Goal: Task Accomplishment & Management: Use online tool/utility

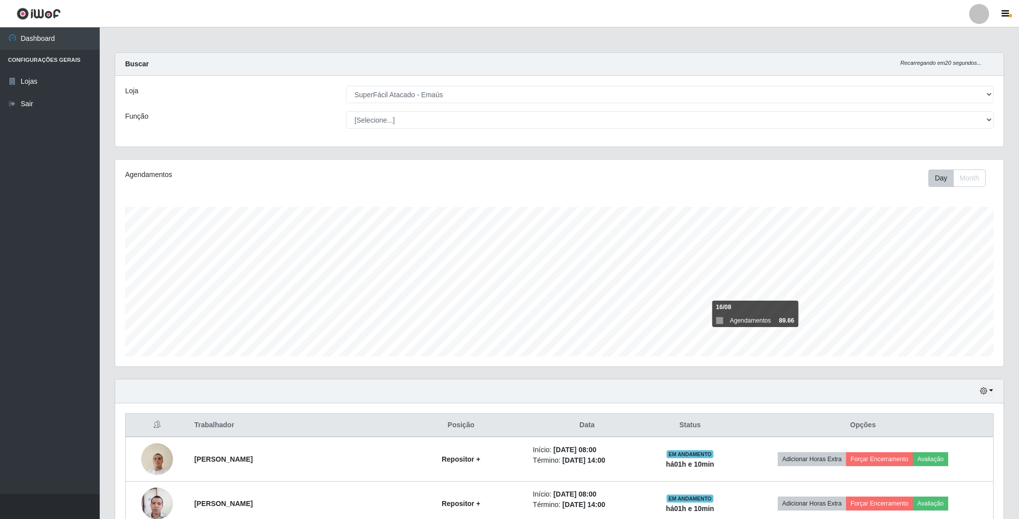
select select "407"
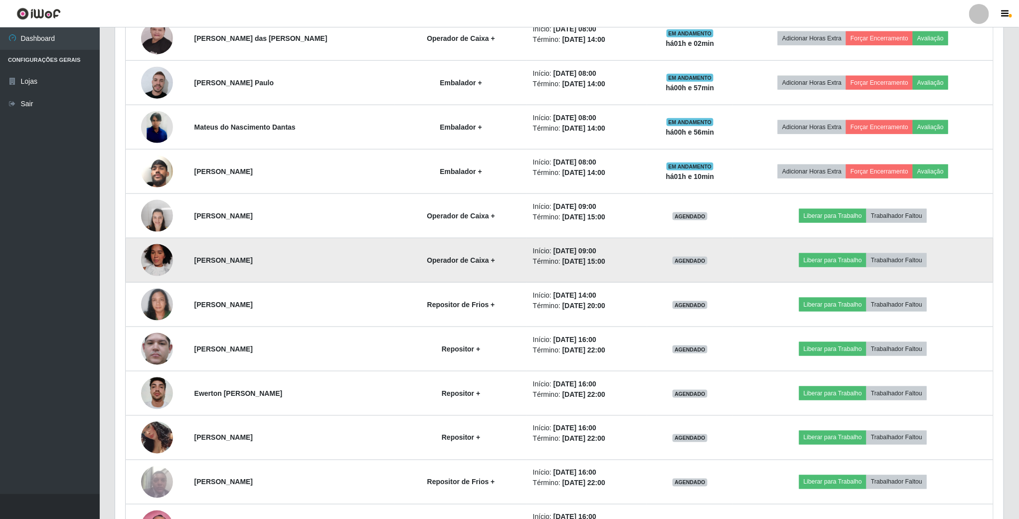
scroll to position [208, 888]
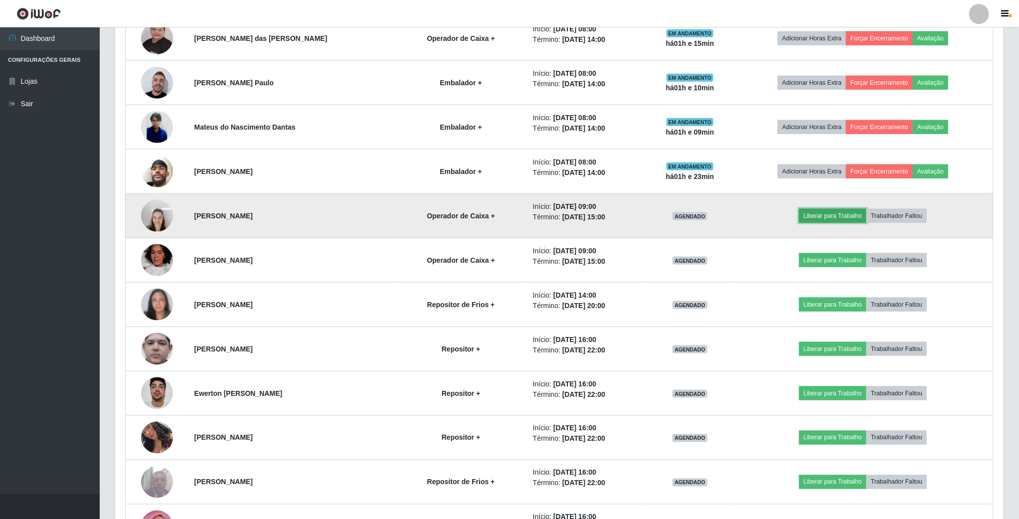
click at [821, 223] on button "Liberar para Trabalho" at bounding box center [832, 216] width 67 height 14
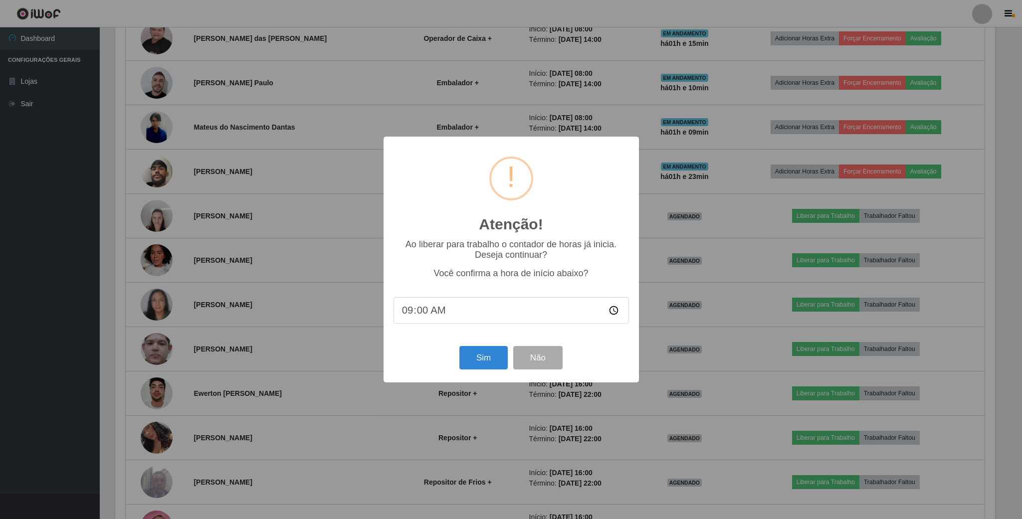
click at [612, 311] on input "09:00" at bounding box center [510, 310] width 235 height 26
type input "09:20"
click at [477, 359] on button "Sim" at bounding box center [483, 357] width 48 height 23
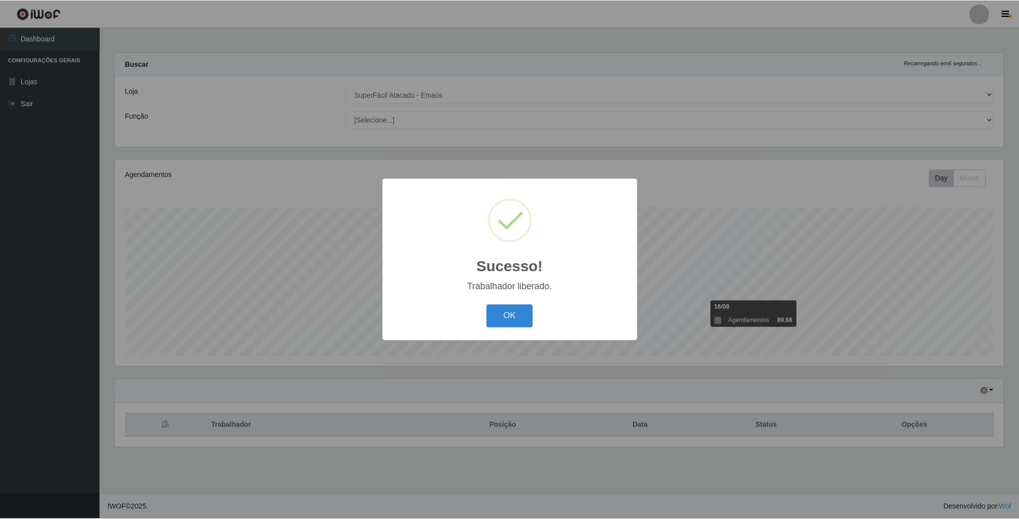
scroll to position [208, 890]
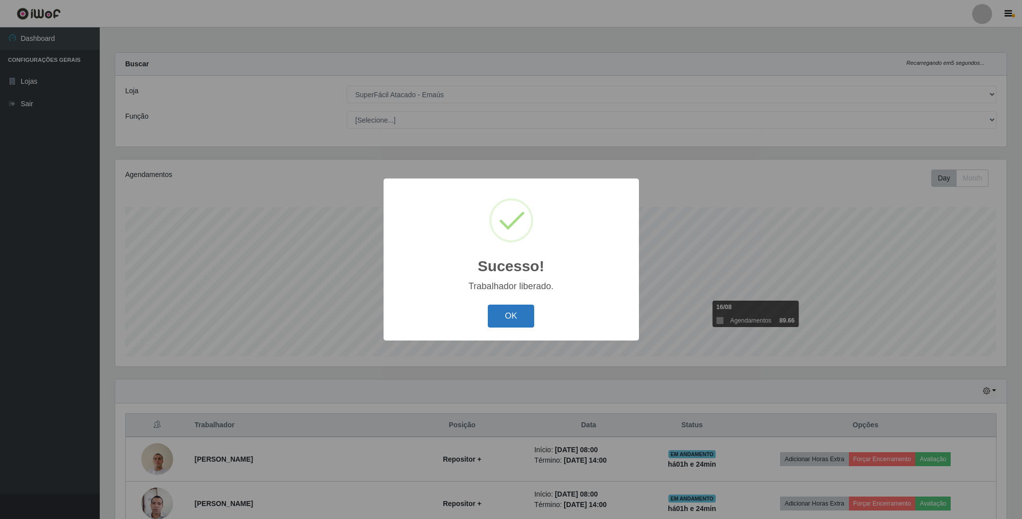
click at [512, 319] on button "OK" at bounding box center [511, 316] width 46 height 23
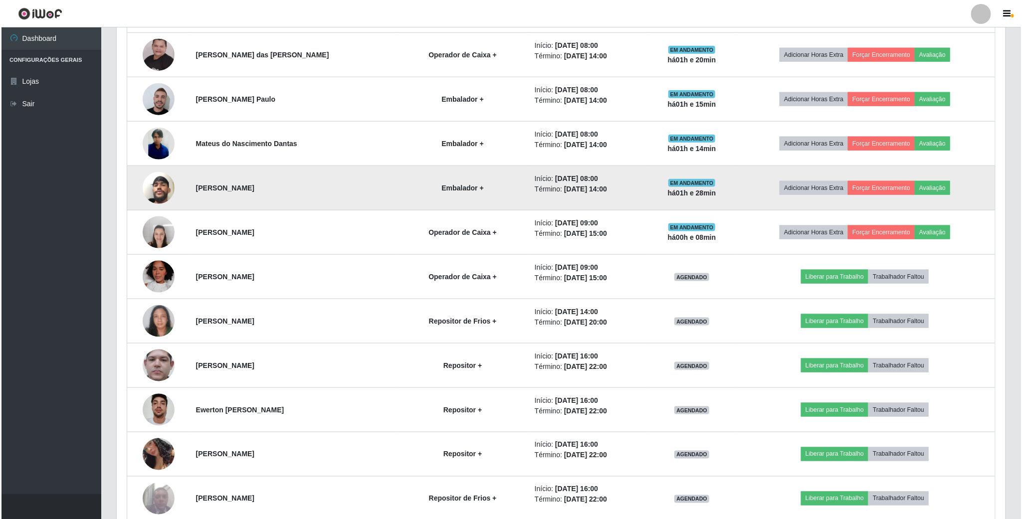
scroll to position [598, 0]
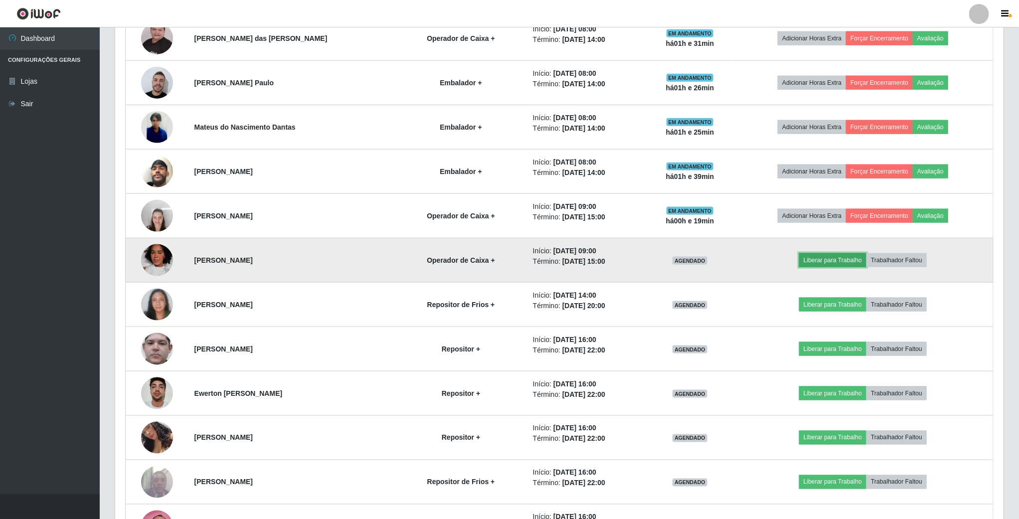
click at [832, 265] on button "Liberar para Trabalho" at bounding box center [832, 260] width 67 height 14
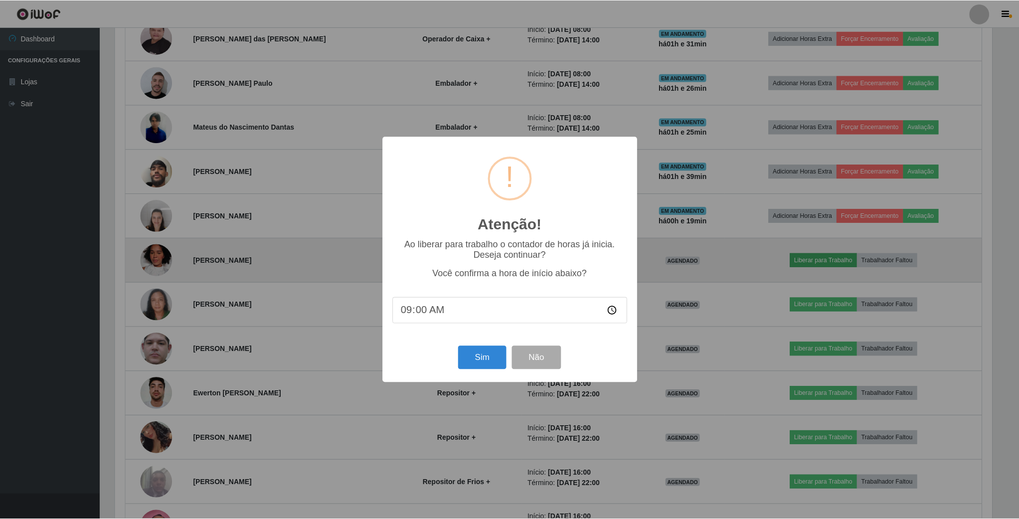
scroll to position [208, 880]
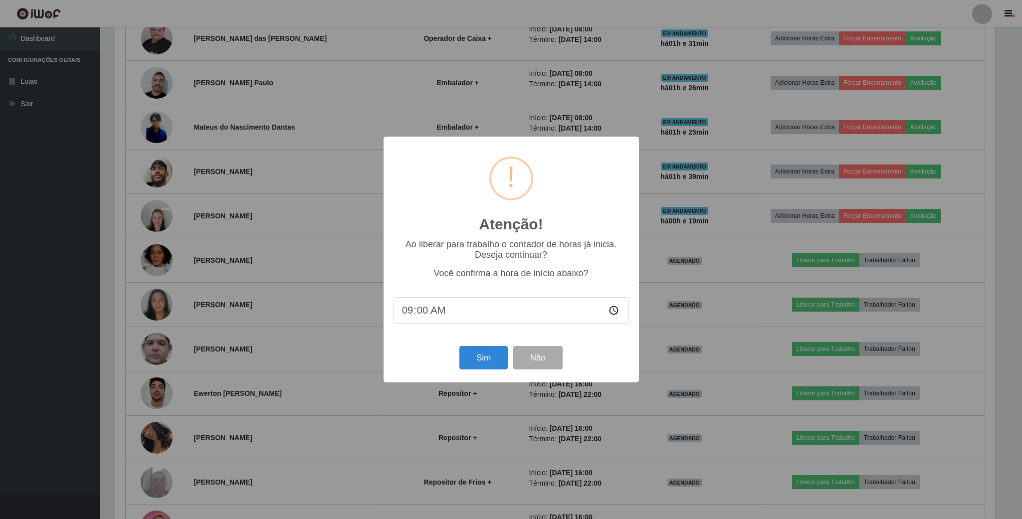
click at [423, 312] on input "09:00" at bounding box center [510, 310] width 235 height 26
type input "09:39"
click at [488, 359] on button "Sim" at bounding box center [483, 357] width 48 height 23
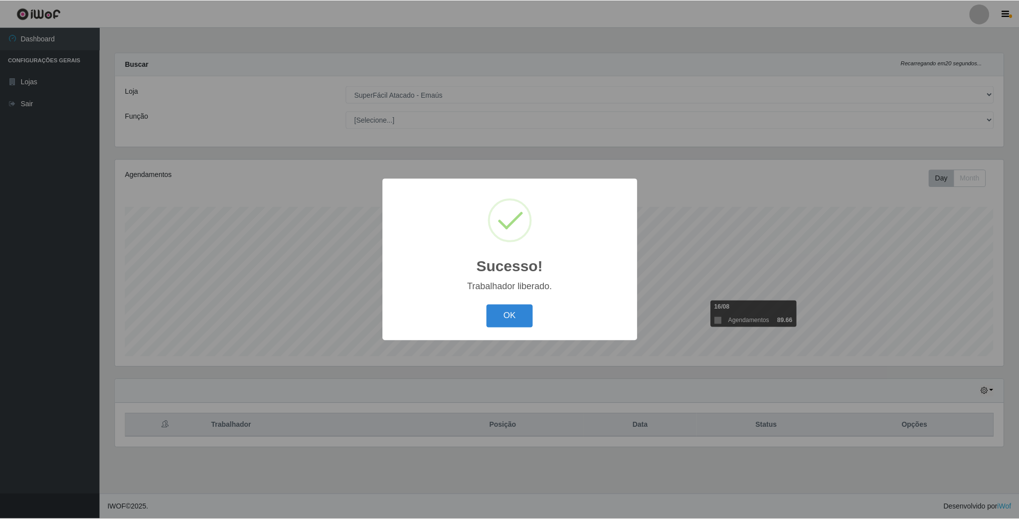
scroll to position [208, 890]
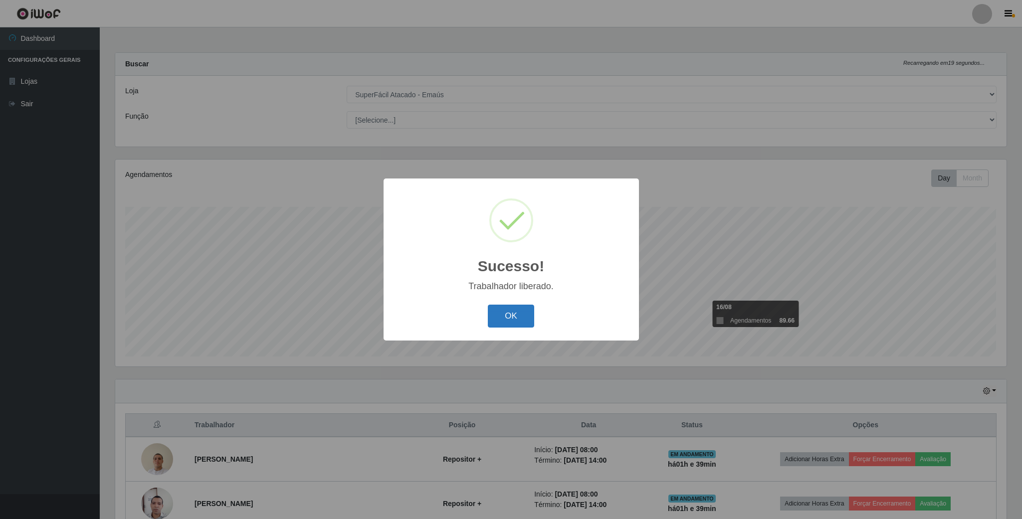
click at [500, 321] on button "OK" at bounding box center [511, 316] width 46 height 23
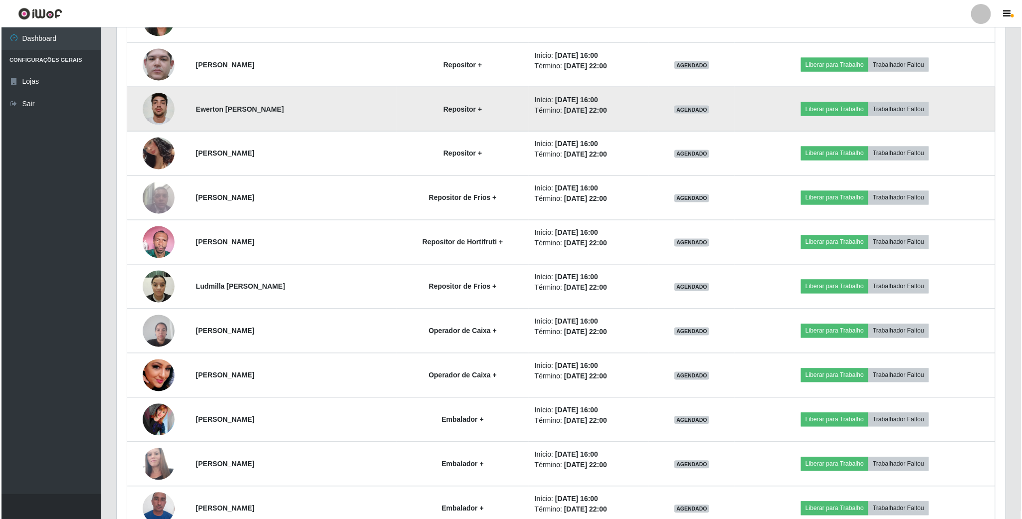
scroll to position [950, 0]
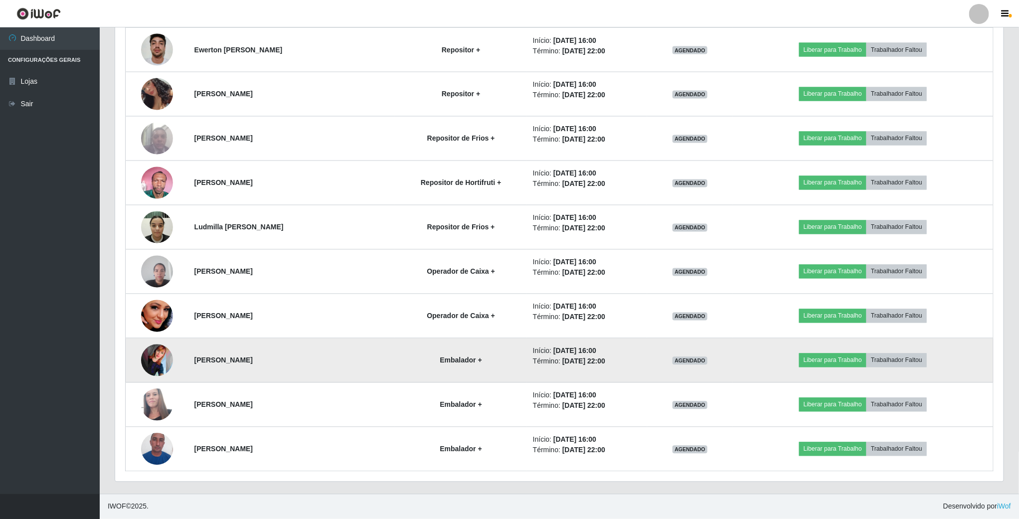
click at [158, 360] on img at bounding box center [157, 361] width 32 height 32
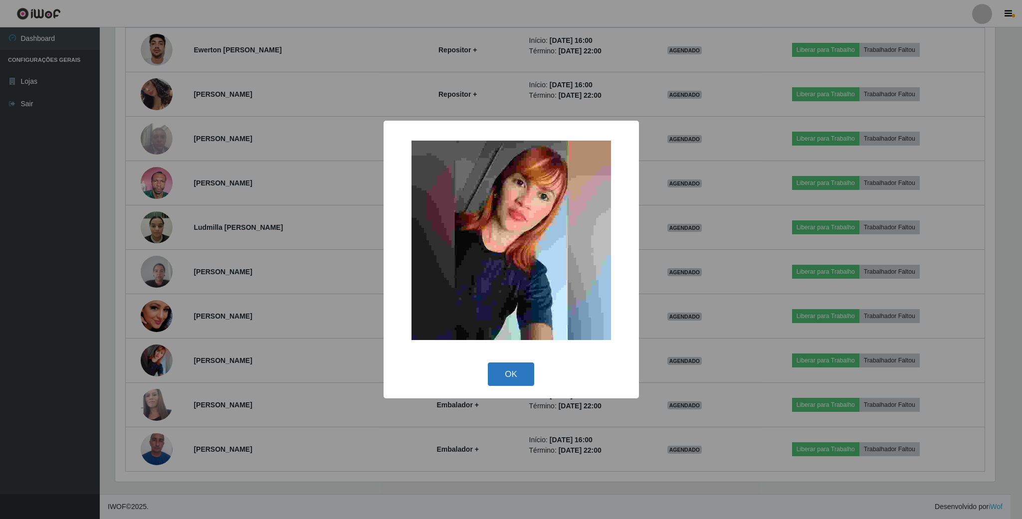
click at [504, 368] on button "OK" at bounding box center [511, 373] width 46 height 23
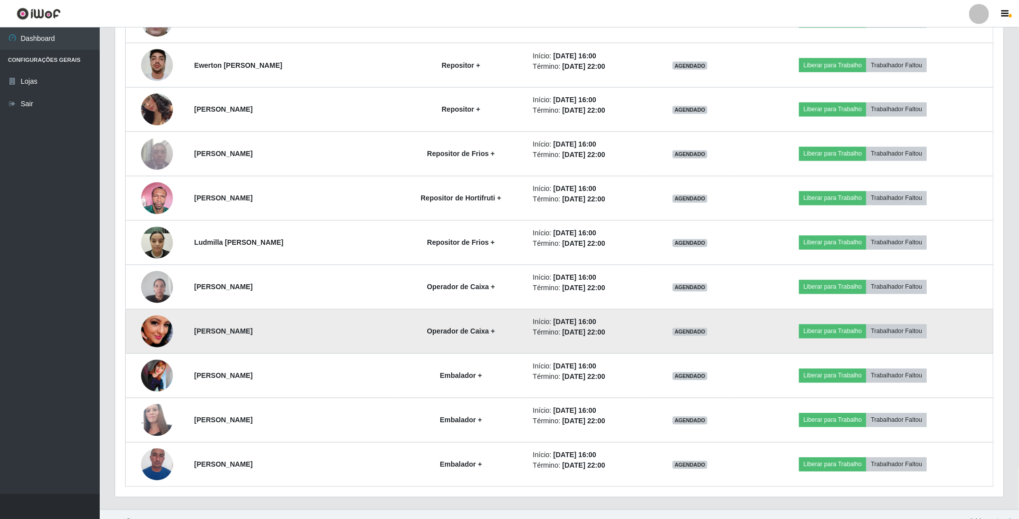
scroll to position [950, 0]
